Goal: Find specific page/section: Find specific page/section

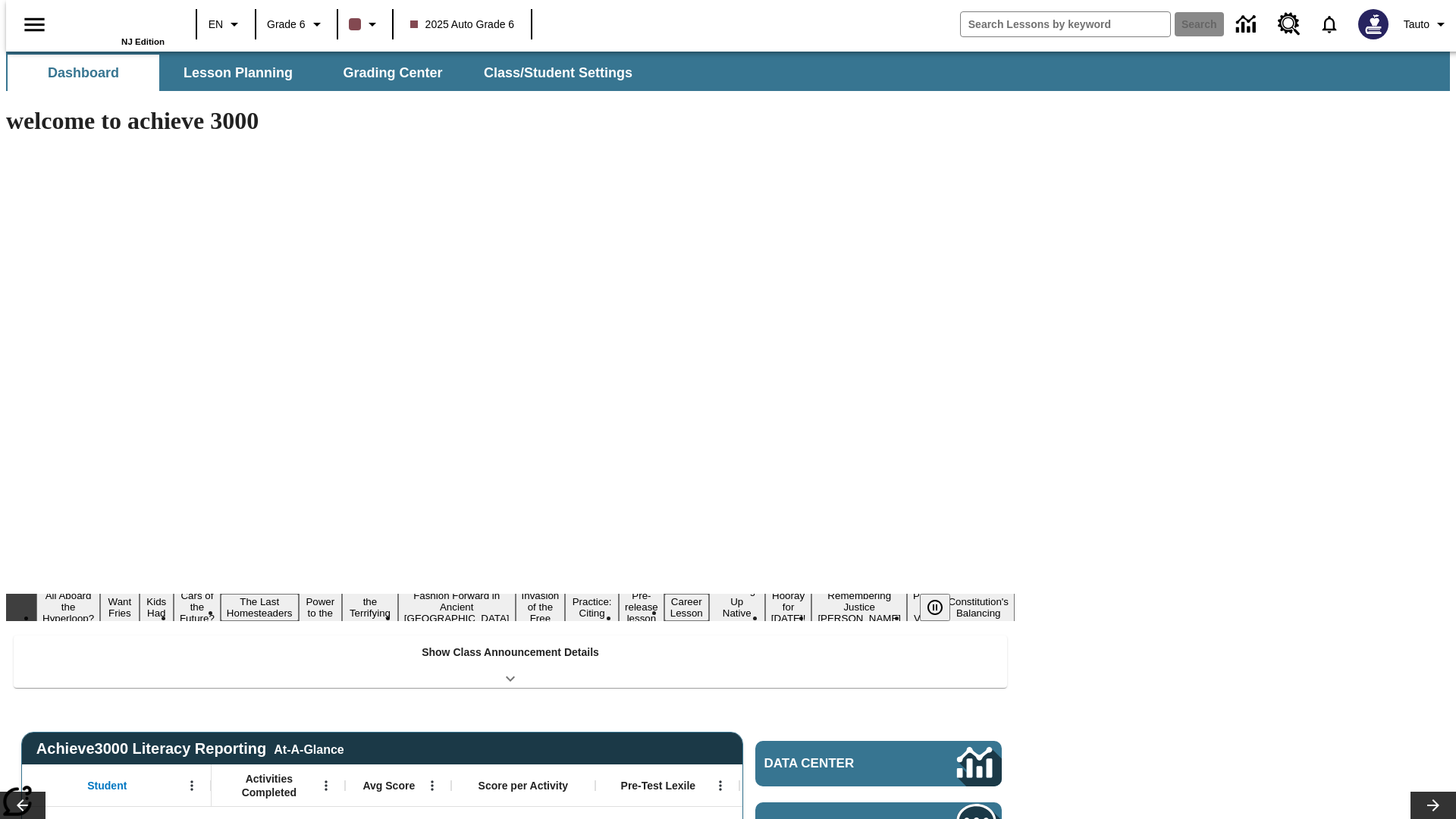
type input "-1"
click at [291, 24] on span "Grade 6" at bounding box center [286, 24] width 39 height 16
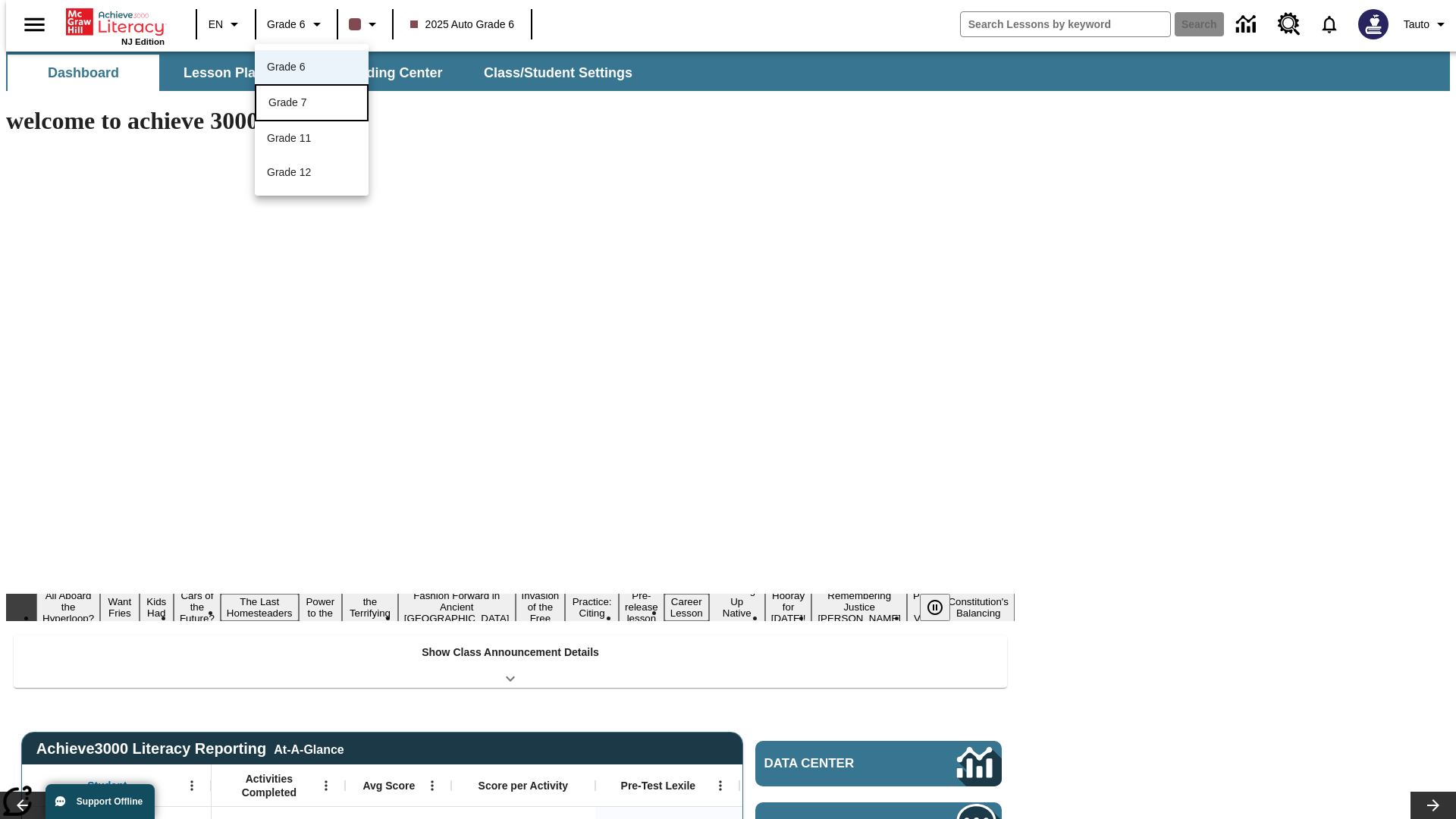
click at [311, 104] on div "Grade 7" at bounding box center [311, 102] width 87 height 16
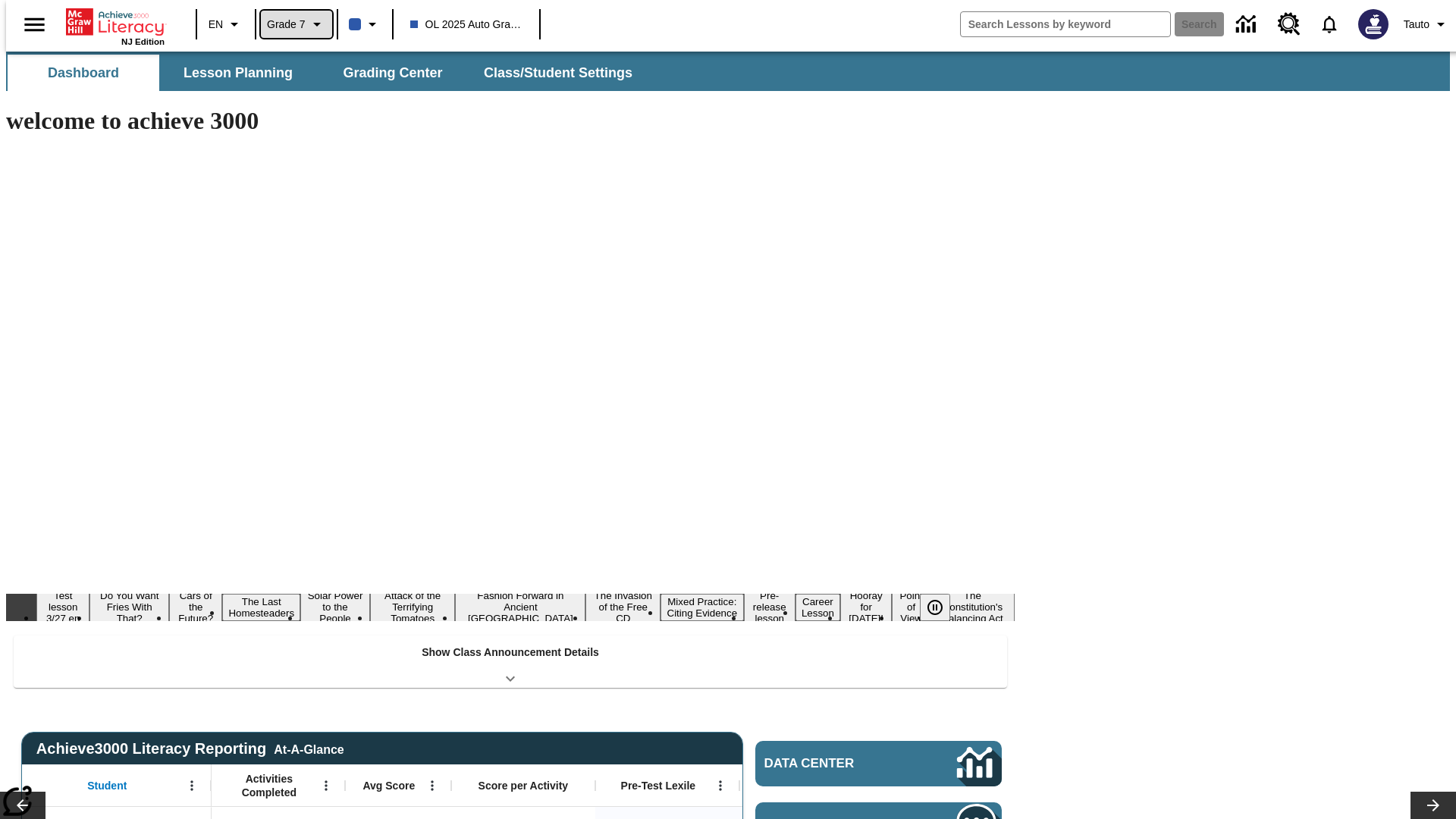
click at [291, 24] on span "Grade 7" at bounding box center [286, 24] width 39 height 16
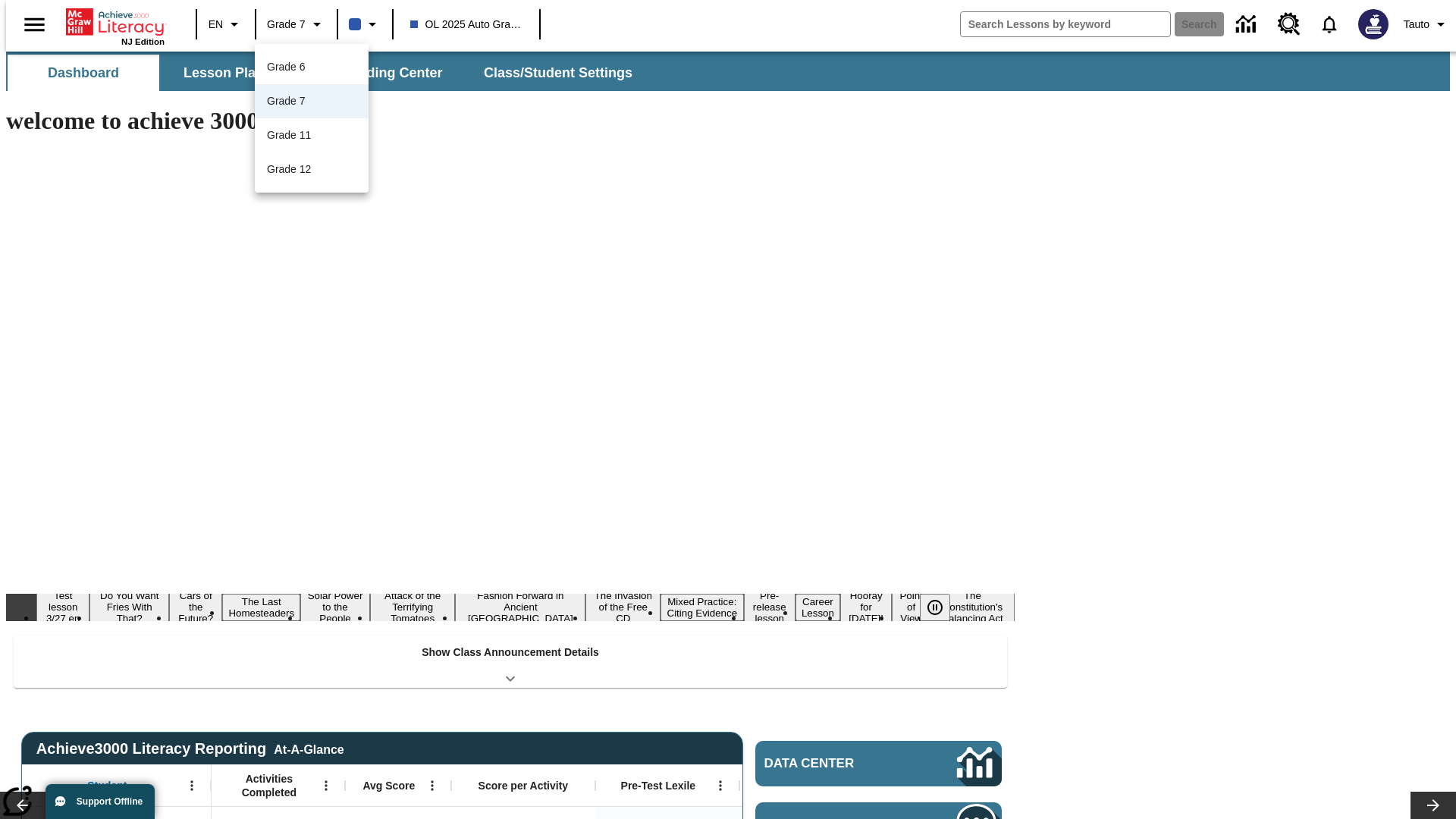
click at [728, 410] on div at bounding box center [728, 409] width 1456 height 819
click at [232, 73] on span "Lesson Planning" at bounding box center [238, 73] width 109 height 18
